Goal: Task Accomplishment & Management: Complete application form

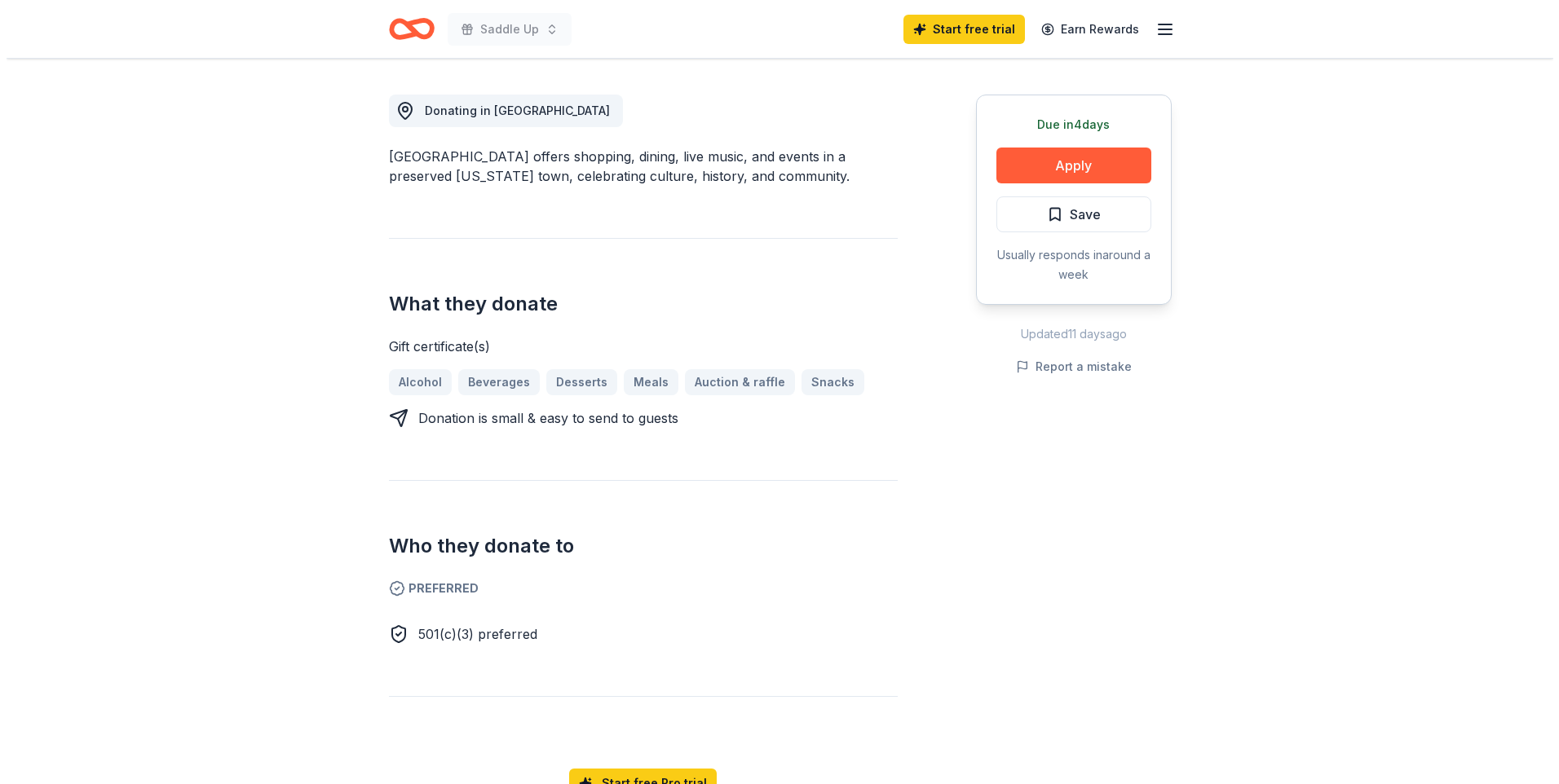
scroll to position [438, 0]
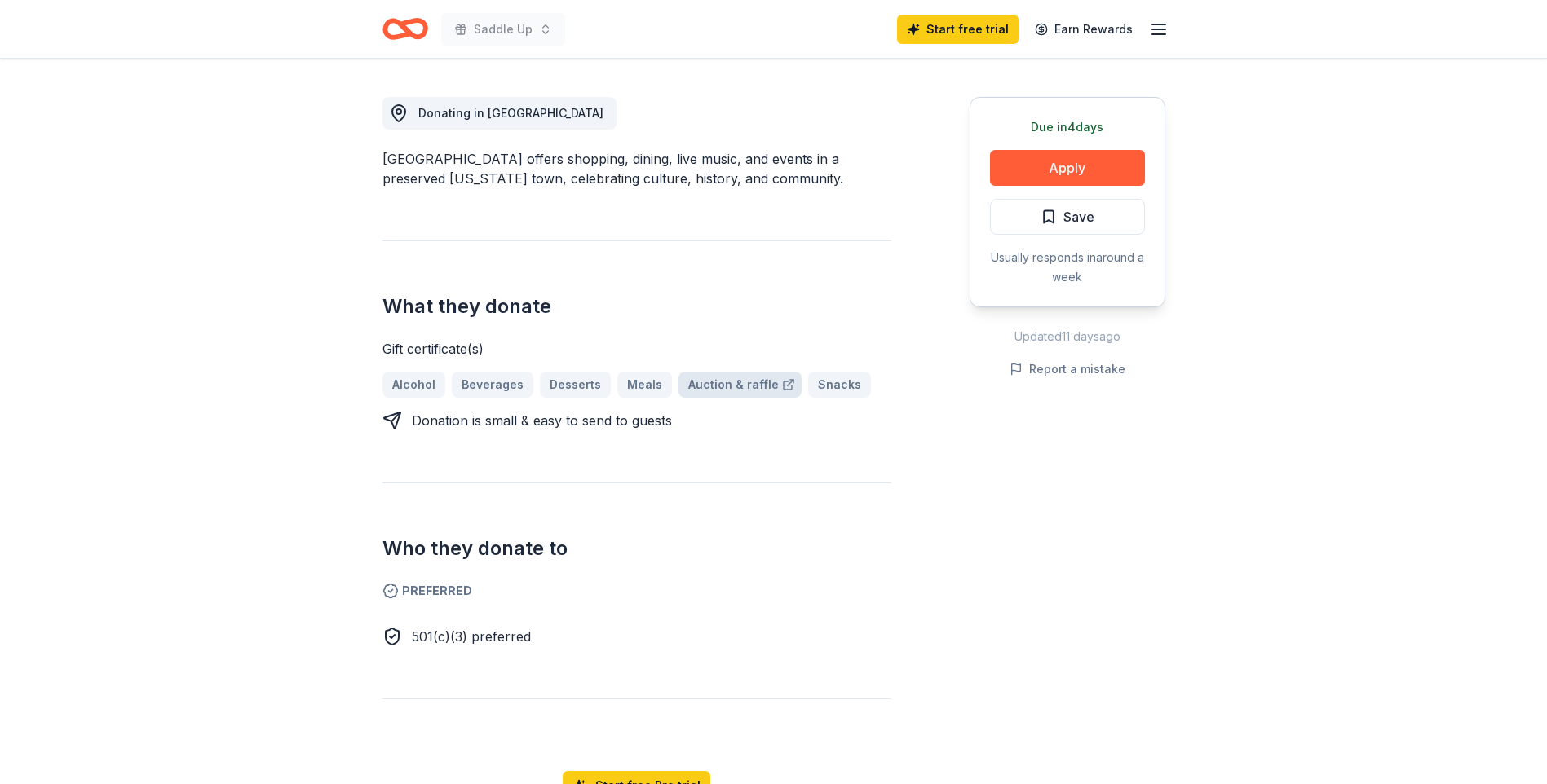
click at [707, 386] on link "Auction & raffle" at bounding box center [740, 385] width 123 height 26
click at [1034, 162] on button "Apply" at bounding box center [1067, 167] width 155 height 36
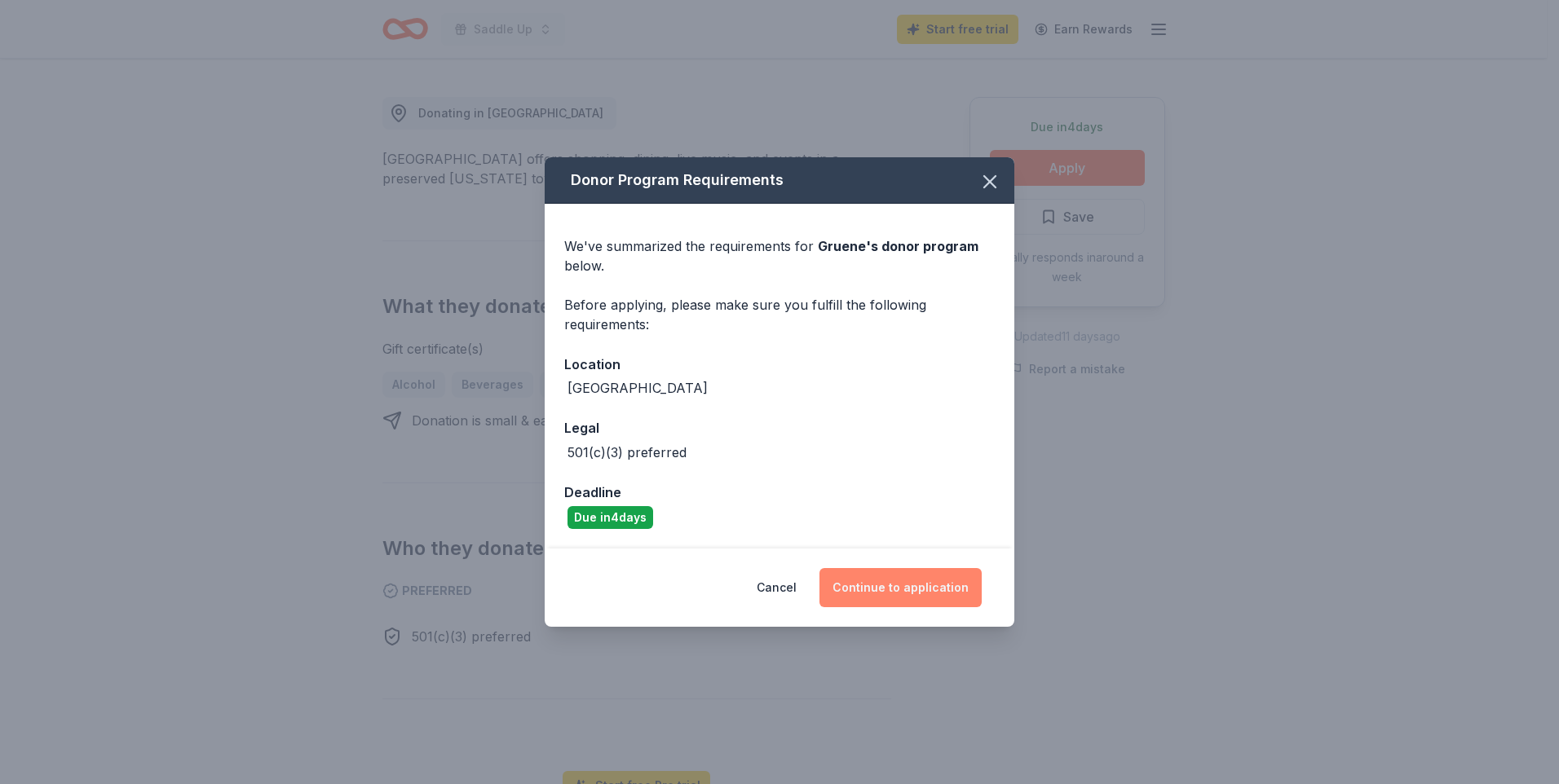
click at [883, 587] on button "Continue to application" at bounding box center [900, 588] width 162 height 39
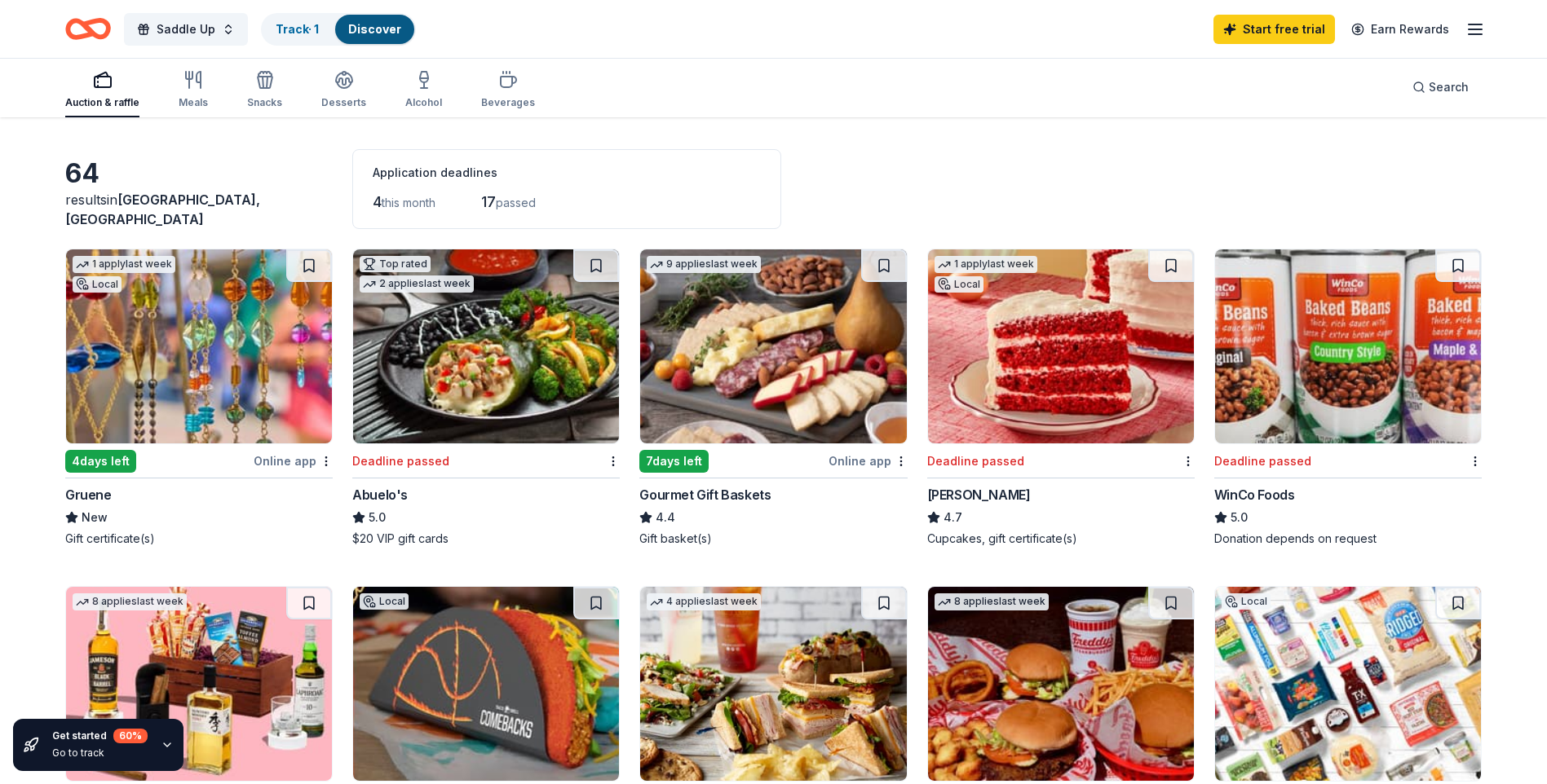
scroll to position [41, 0]
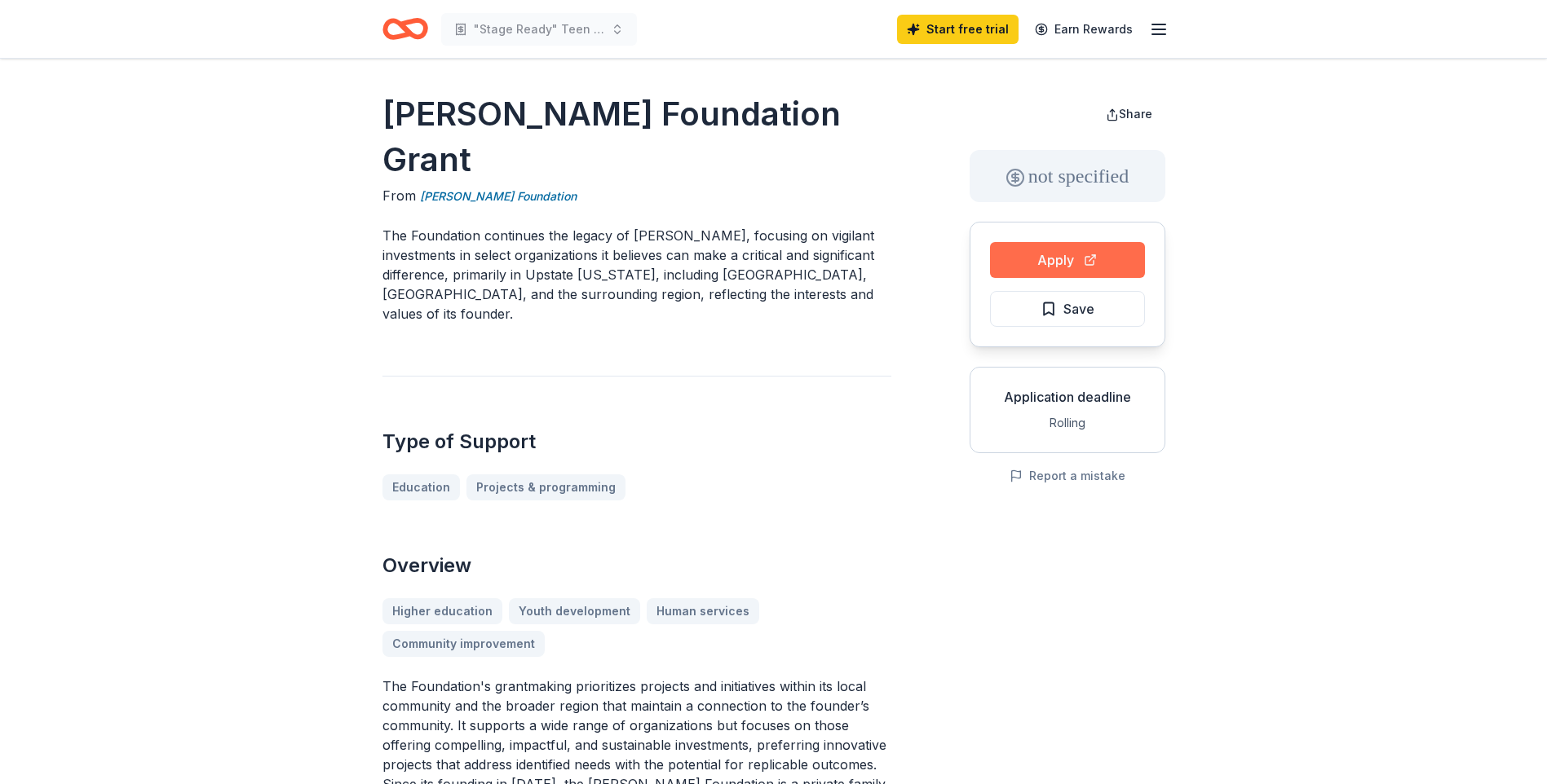
click at [1053, 261] on button "Apply" at bounding box center [1067, 259] width 155 height 36
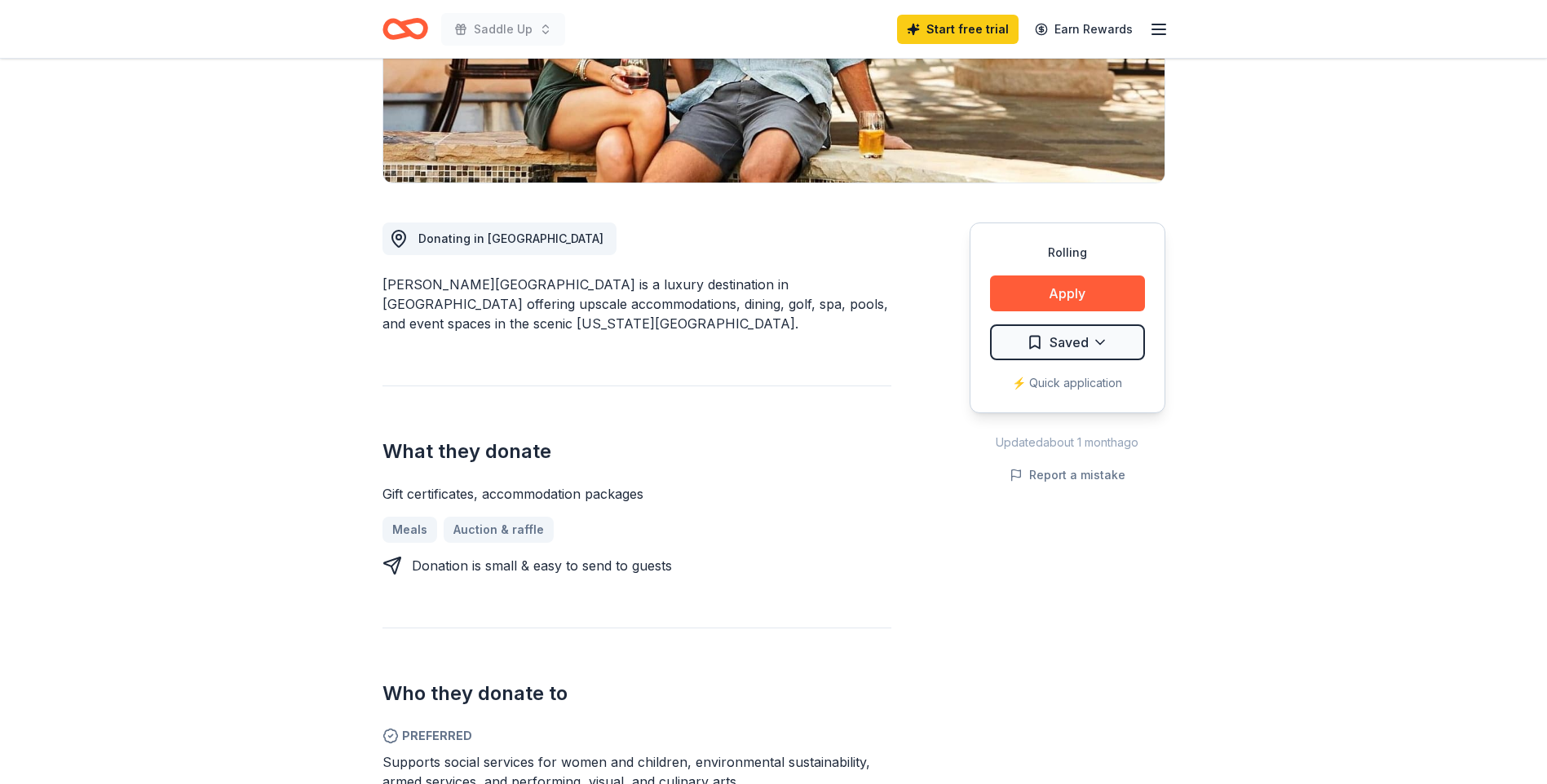
scroll to position [330, 0]
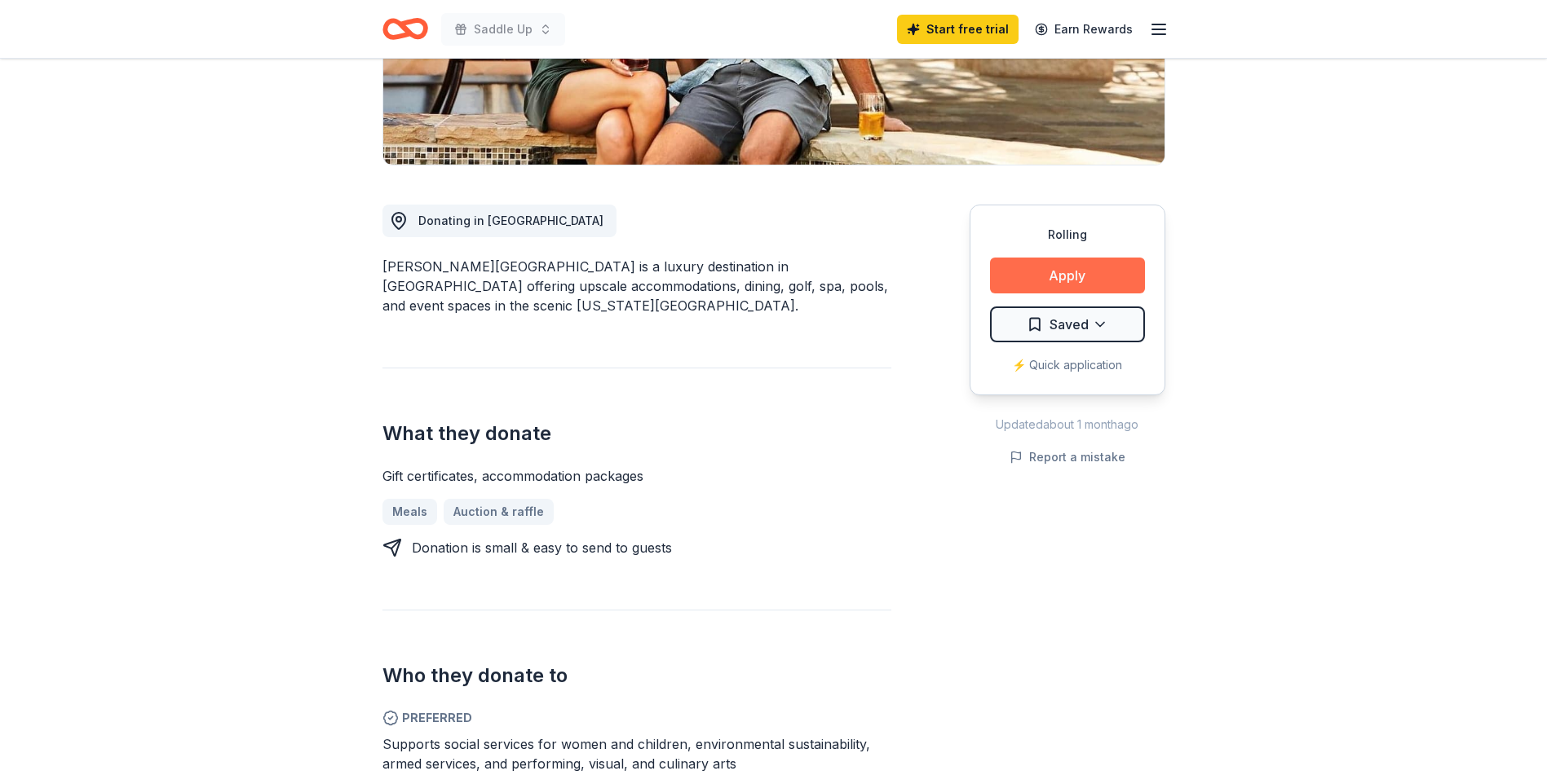
click at [1037, 281] on button "Apply" at bounding box center [1067, 275] width 155 height 36
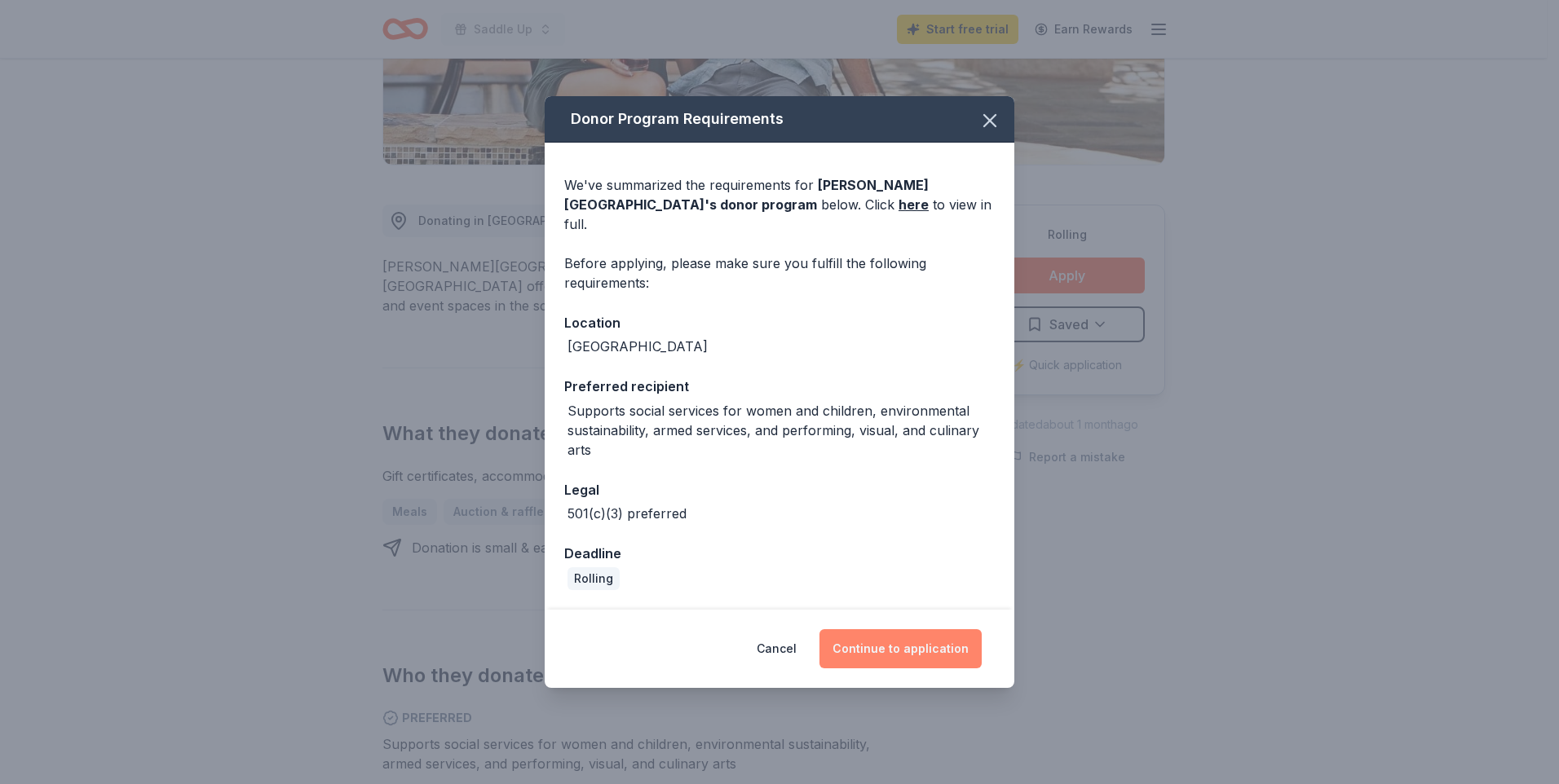
click at [876, 639] on button "Continue to application" at bounding box center [900, 649] width 162 height 39
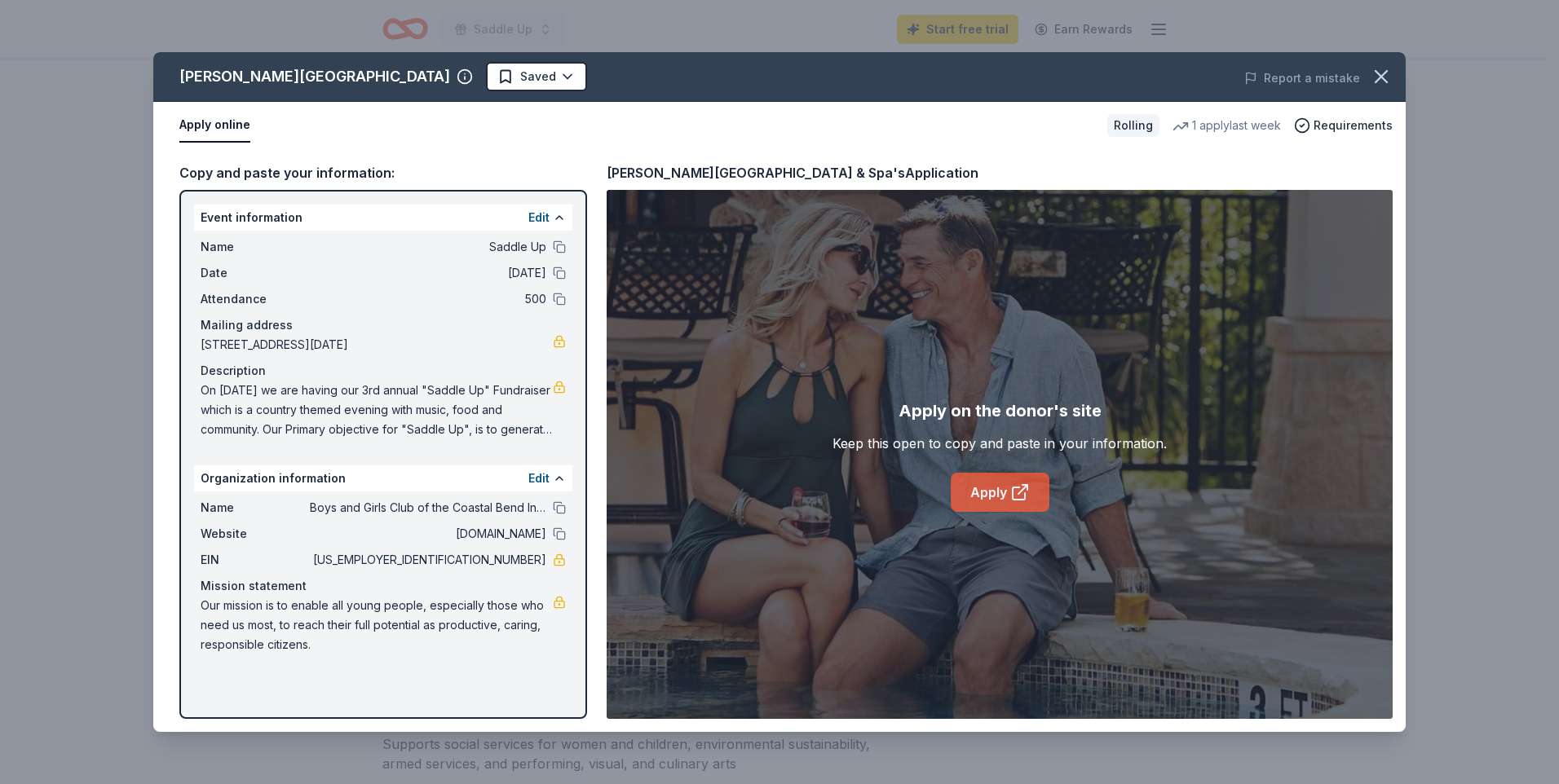
click at [989, 486] on link "Apply" at bounding box center [1000, 493] width 99 height 39
click at [1271, 422] on div "Apply on the donor's site Keep this open to copy and paste in your information.…" at bounding box center [999, 454] width 786 height 529
click at [1429, 404] on div "[PERSON_NAME] Resort & Spa Saved Report a mistake Apply online Rolling 1 apply …" at bounding box center [780, 392] width 1559 height 784
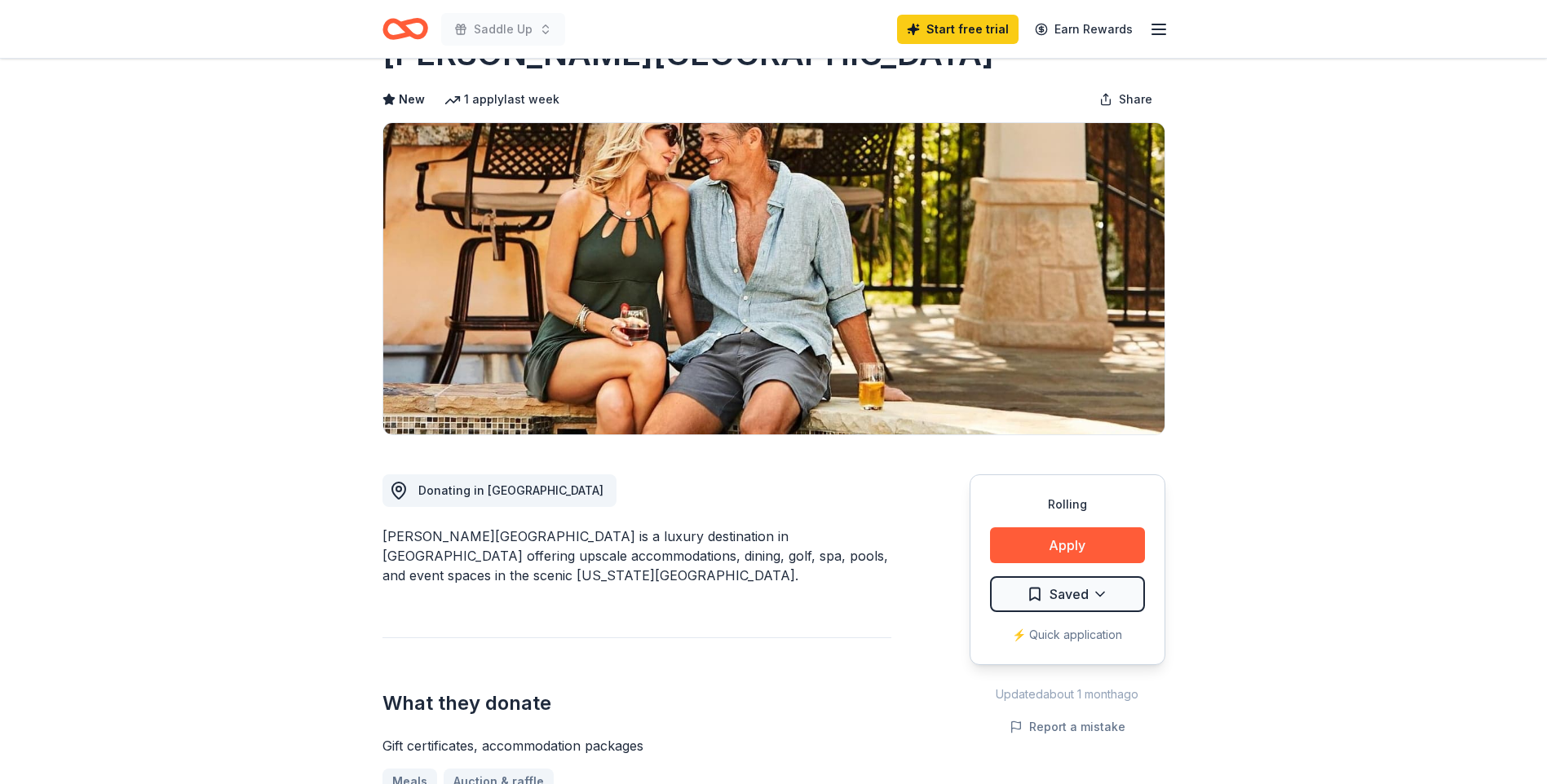
scroll to position [23, 0]
